Goal: Task Accomplishment & Management: Use online tool/utility

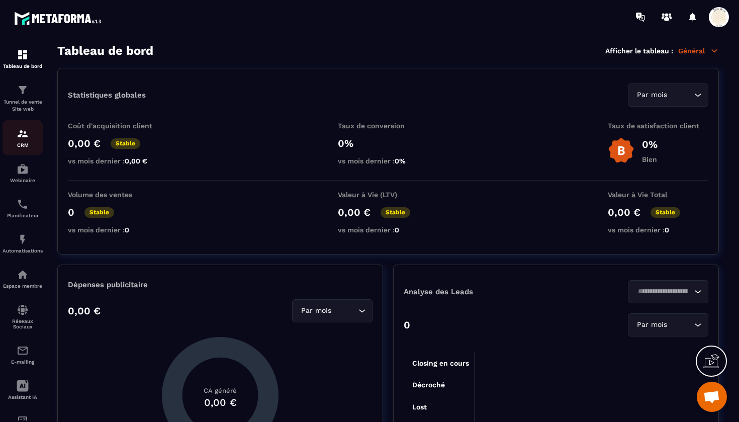
click at [23, 131] on img at bounding box center [23, 134] width 12 height 12
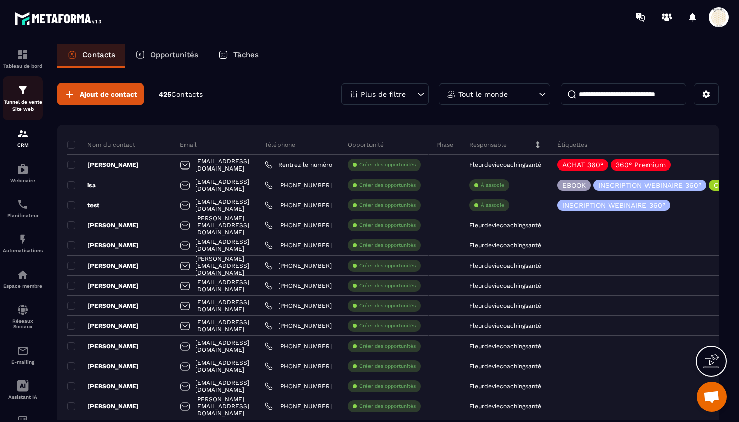
click at [33, 96] on div "Tunnel de vente Site web" at bounding box center [23, 98] width 40 height 29
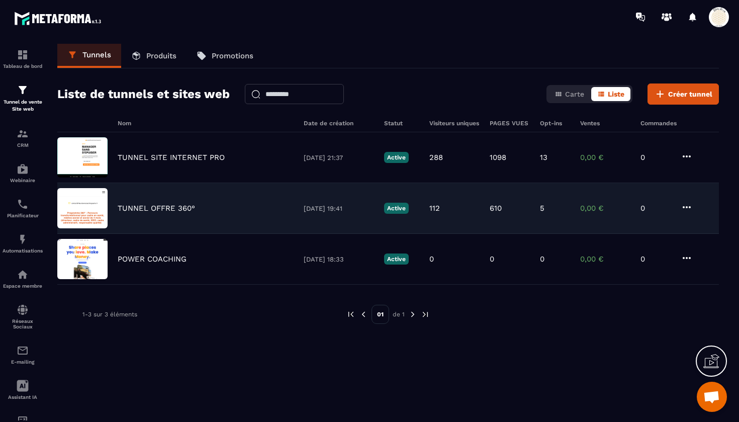
click at [183, 212] on p "TUNNEL OFFRE 360°" at bounding box center [156, 208] width 77 height 9
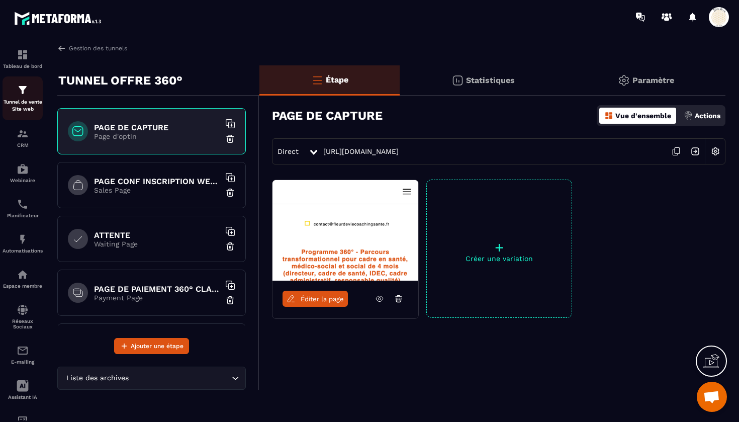
click at [20, 92] on img at bounding box center [23, 90] width 12 height 12
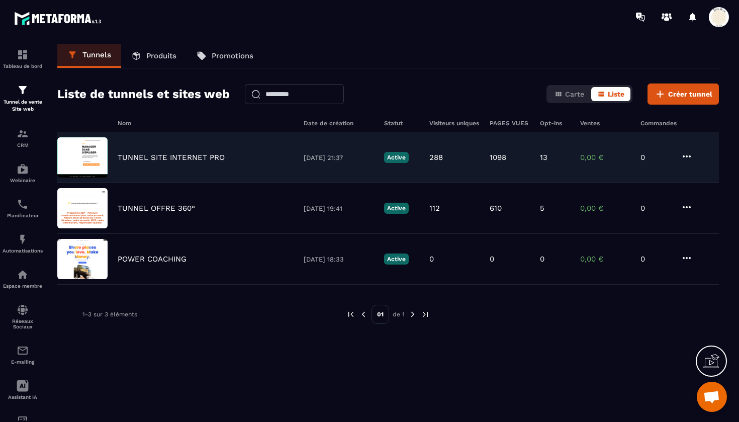
click at [175, 155] on p "TUNNEL SITE INTERNET PRO" at bounding box center [171, 157] width 107 height 9
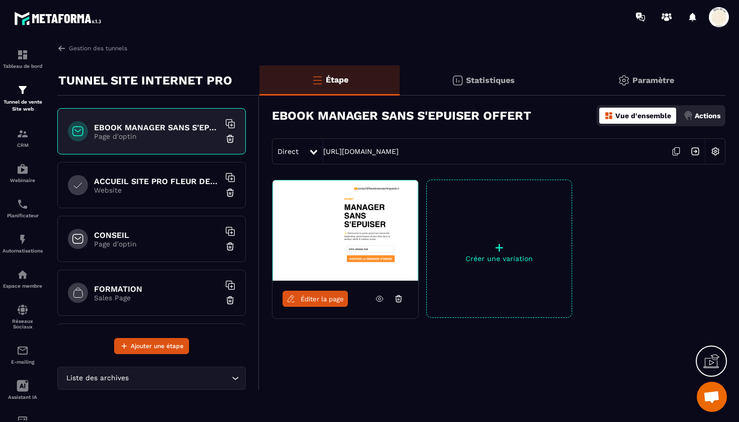
click at [178, 129] on h6 "EBOOK MANAGER SANS S'EPUISER OFFERT" at bounding box center [157, 128] width 126 height 10
click at [677, 151] on icon at bounding box center [676, 151] width 19 height 19
click at [145, 345] on div "Tableau de bord Tunnel de vente Site web CRM Webinaire Planificateur Automatisa…" at bounding box center [85, 227] width 171 height 387
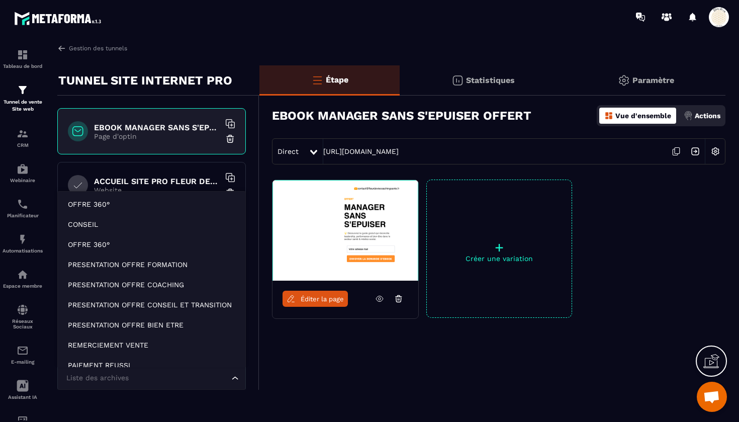
click at [149, 381] on input "Search for option" at bounding box center [146, 378] width 165 height 11
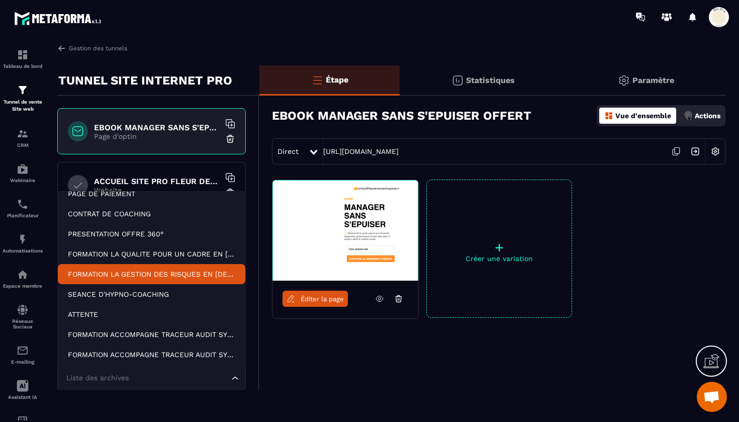
scroll to position [192, 0]
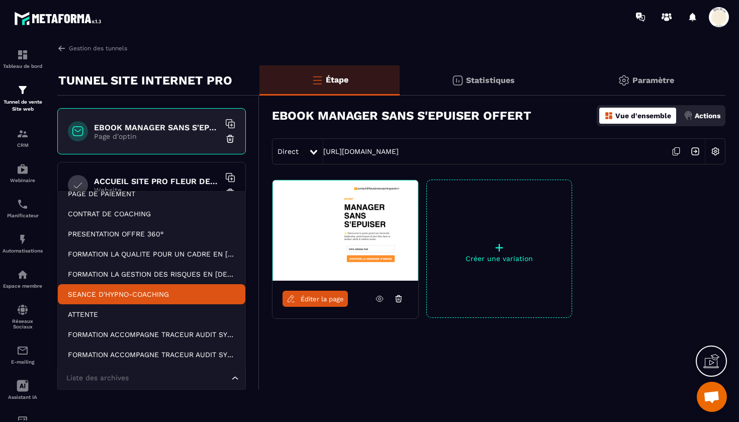
click at [138, 290] on p "SEANCE D'HYPNO-COACHING" at bounding box center [151, 294] width 167 height 10
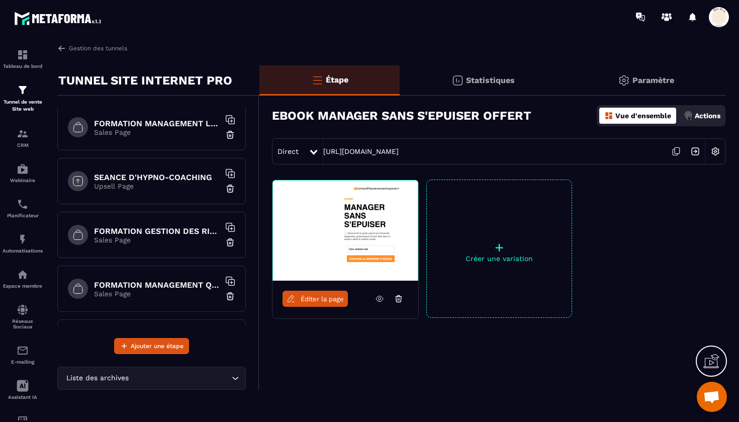
scroll to position [549, 0]
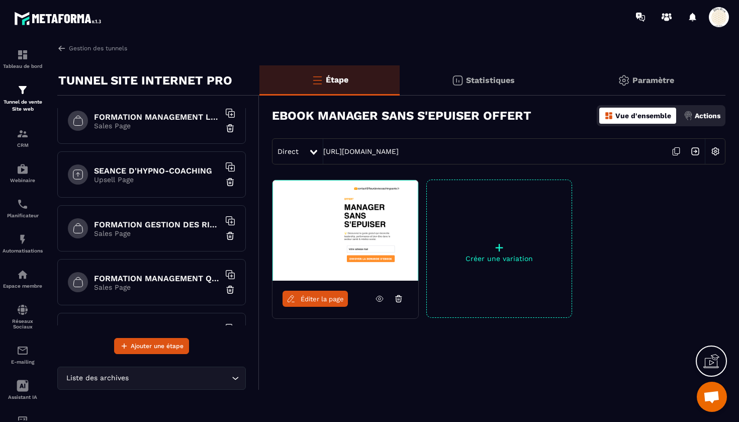
click at [165, 177] on p "Upsell Page" at bounding box center [157, 180] width 126 height 8
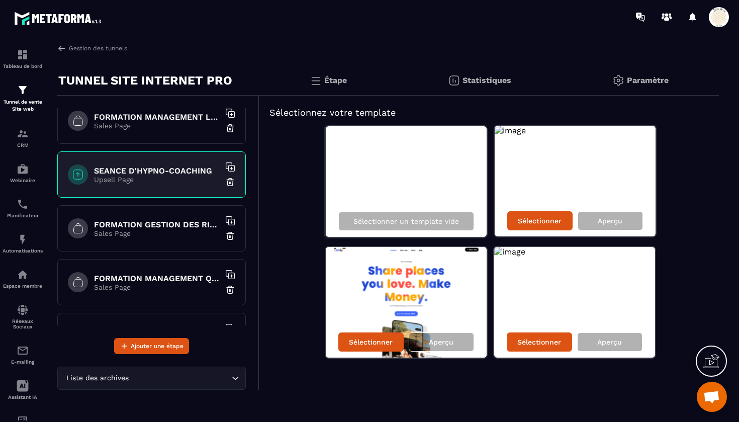
click at [232, 181] on img at bounding box center [230, 182] width 10 height 10
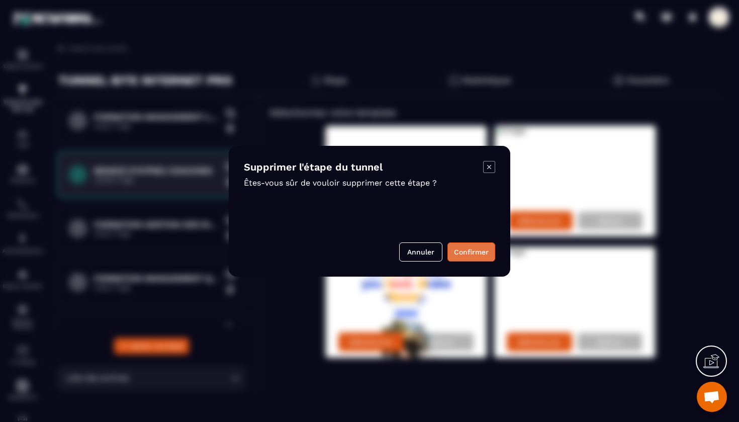
click at [470, 251] on button "Confirmer" at bounding box center [472, 251] width 48 height 19
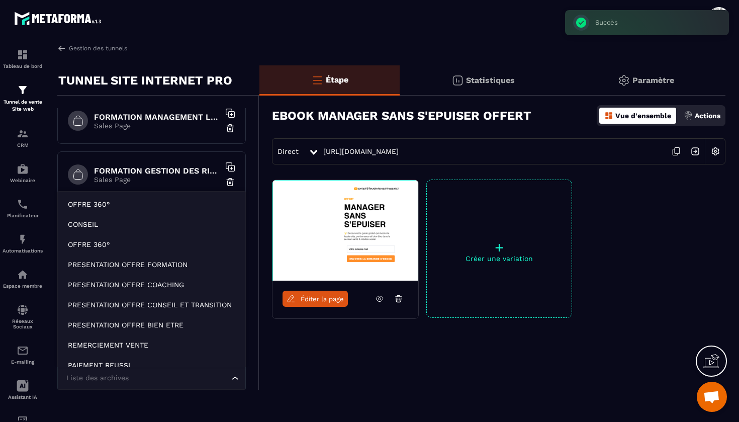
click at [132, 381] on input "Search for option" at bounding box center [146, 378] width 165 height 11
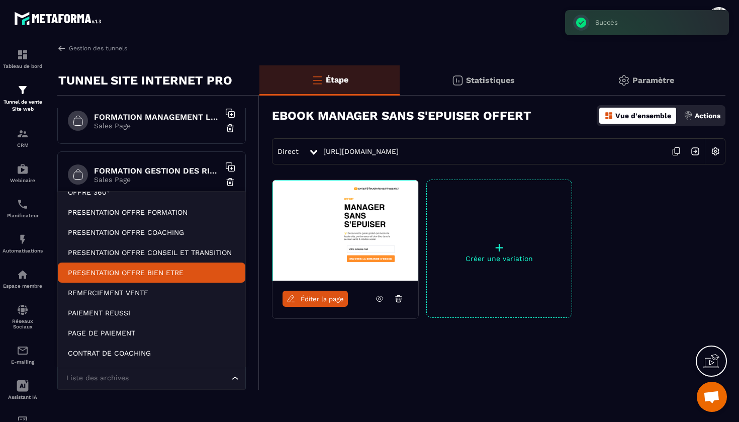
scroll to position [56, 0]
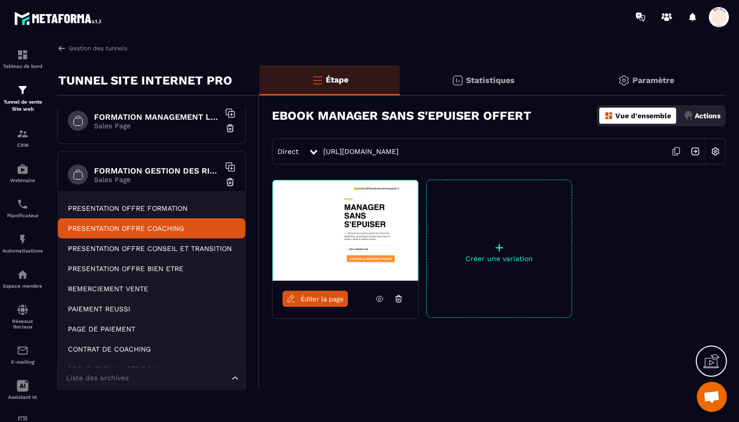
click at [138, 231] on p "PRESENTATION OFFRE COACHING" at bounding box center [151, 228] width 167 height 10
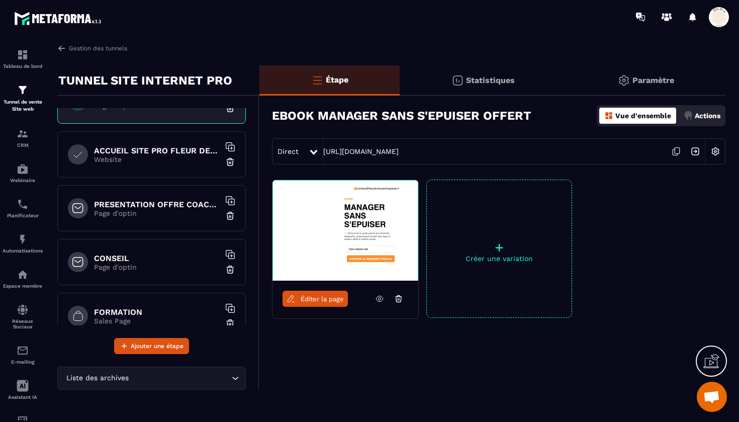
scroll to position [33, 0]
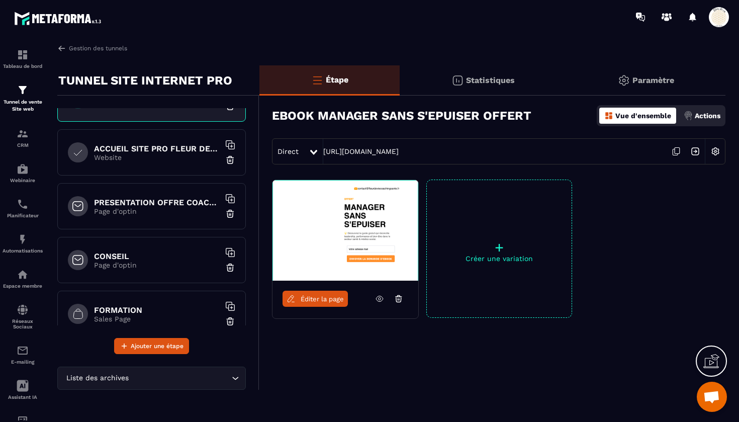
click at [174, 205] on h6 "PRESENTATION OFFRE COACHING" at bounding box center [157, 203] width 126 height 10
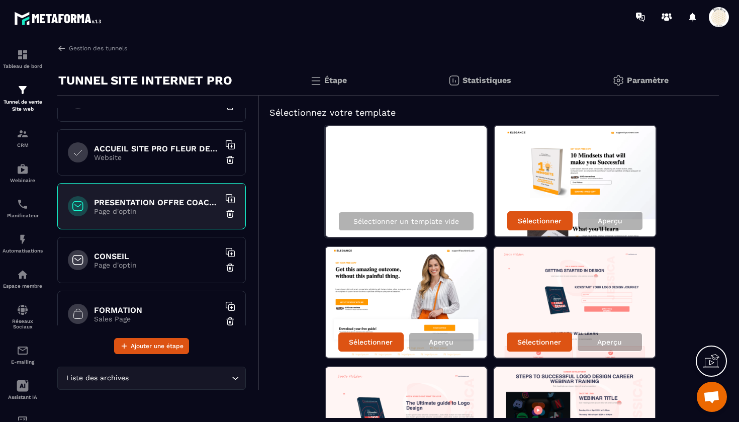
click at [419, 164] on div "Sélectionner un template vide" at bounding box center [406, 181] width 163 height 113
click at [418, 221] on p "Sélectionner un template vide" at bounding box center [407, 221] width 106 height 8
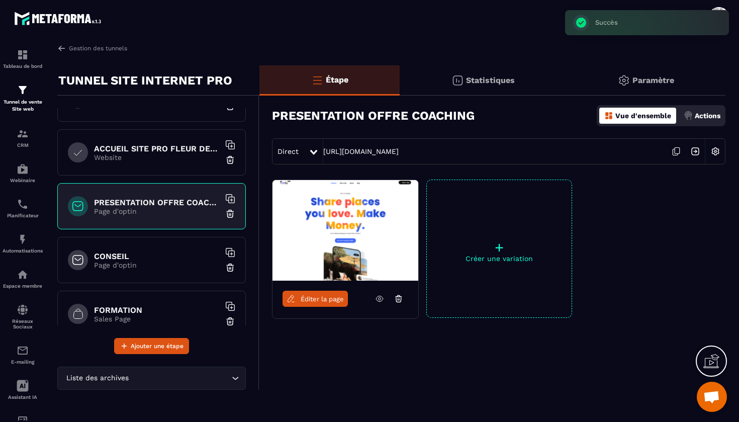
click at [715, 149] on img at bounding box center [715, 151] width 19 height 19
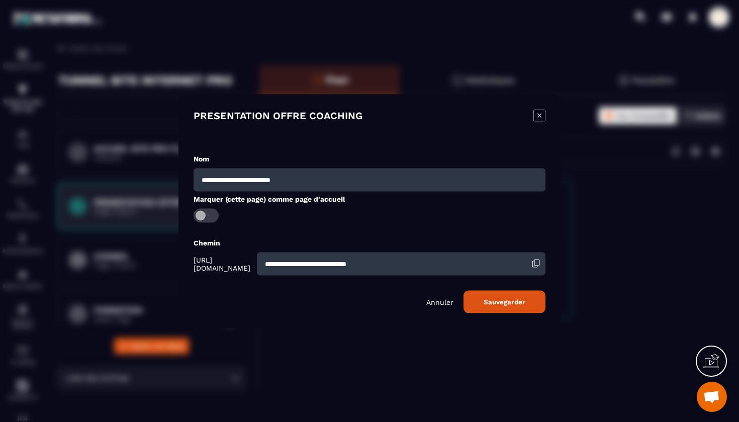
drag, startPoint x: 332, startPoint y: 182, endPoint x: 191, endPoint y: 175, distance: 141.5
click at [191, 175] on div "**********" at bounding box center [370, 211] width 382 height 234
type input "****"
drag, startPoint x: 436, startPoint y: 262, endPoint x: 214, endPoint y: 220, distance: 226.2
click at [214, 220] on div "**********" at bounding box center [370, 232] width 352 height 159
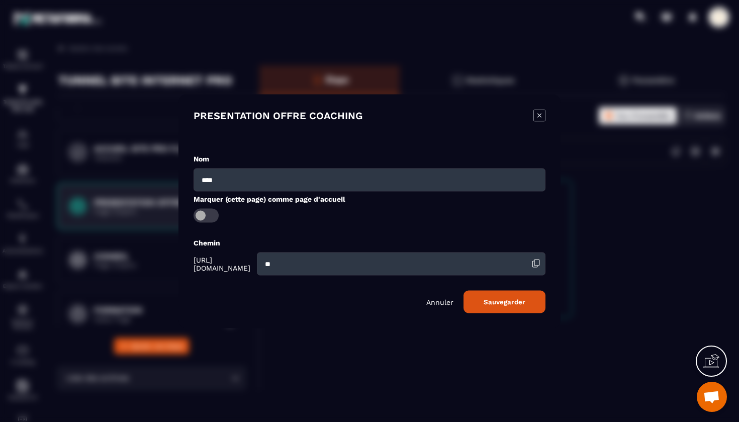
type input "*"
type input "****"
click at [496, 299] on button "Sauvegarder" at bounding box center [505, 301] width 82 height 23
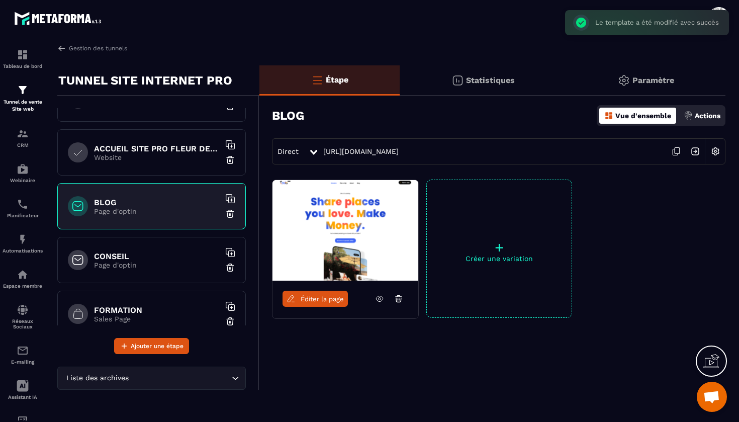
click at [720, 151] on img at bounding box center [715, 151] width 19 height 19
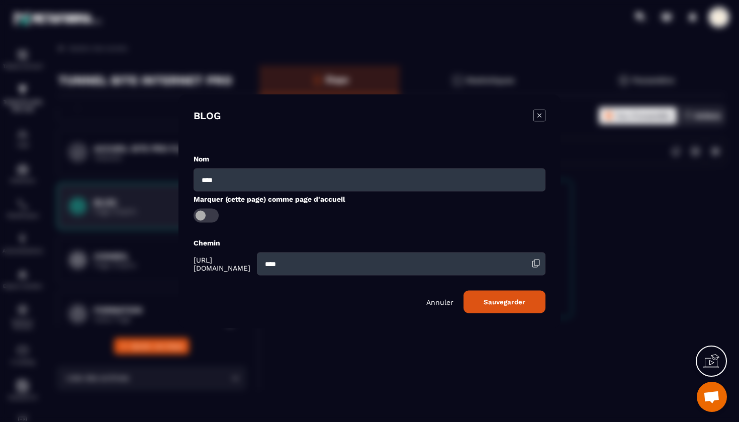
click at [541, 111] on icon "Modal window" at bounding box center [540, 115] width 12 height 12
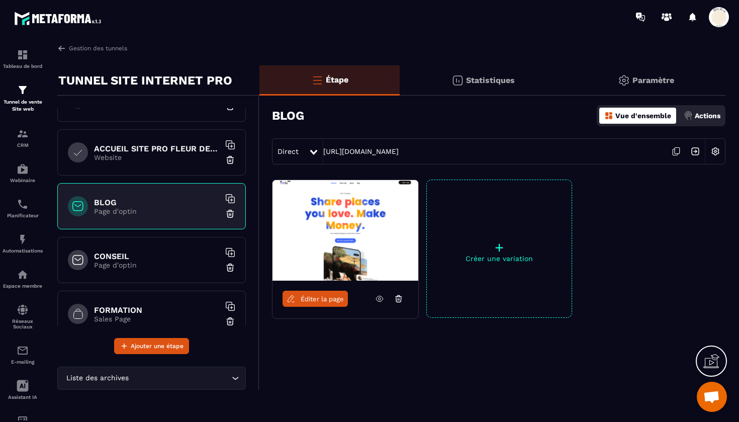
click at [678, 150] on icon at bounding box center [676, 151] width 19 height 19
click at [179, 144] on h6 "ACCUEIL SITE PRO FLEUR DE VIE" at bounding box center [157, 149] width 126 height 10
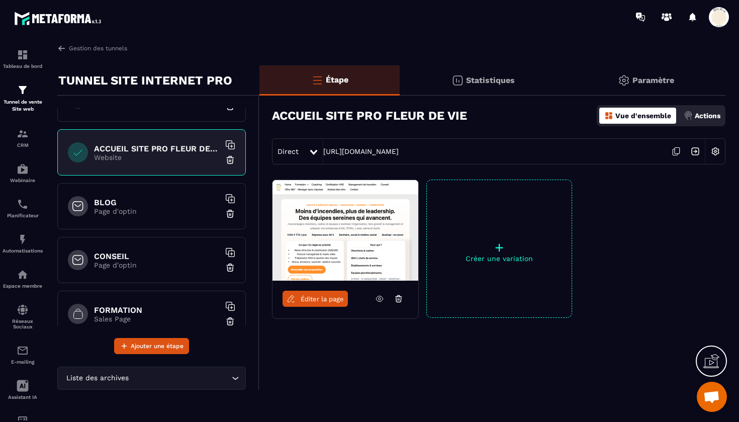
click at [679, 151] on icon at bounding box center [676, 151] width 19 height 19
click at [677, 152] on icon at bounding box center [676, 151] width 19 height 19
